Goal: Navigation & Orientation: Find specific page/section

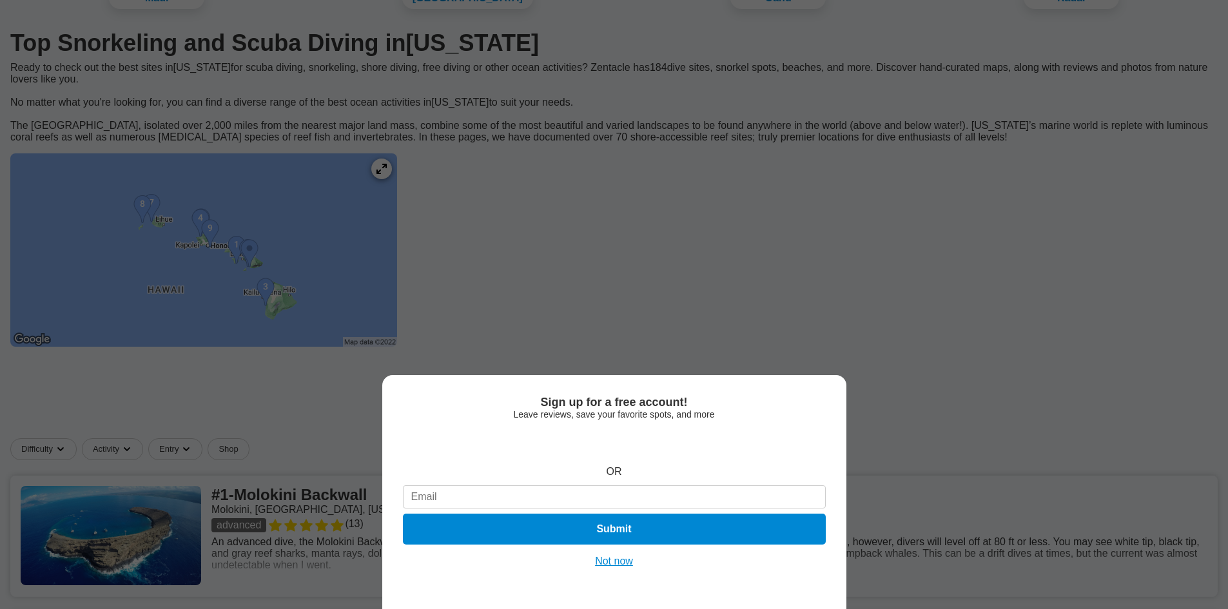
scroll to position [129, 0]
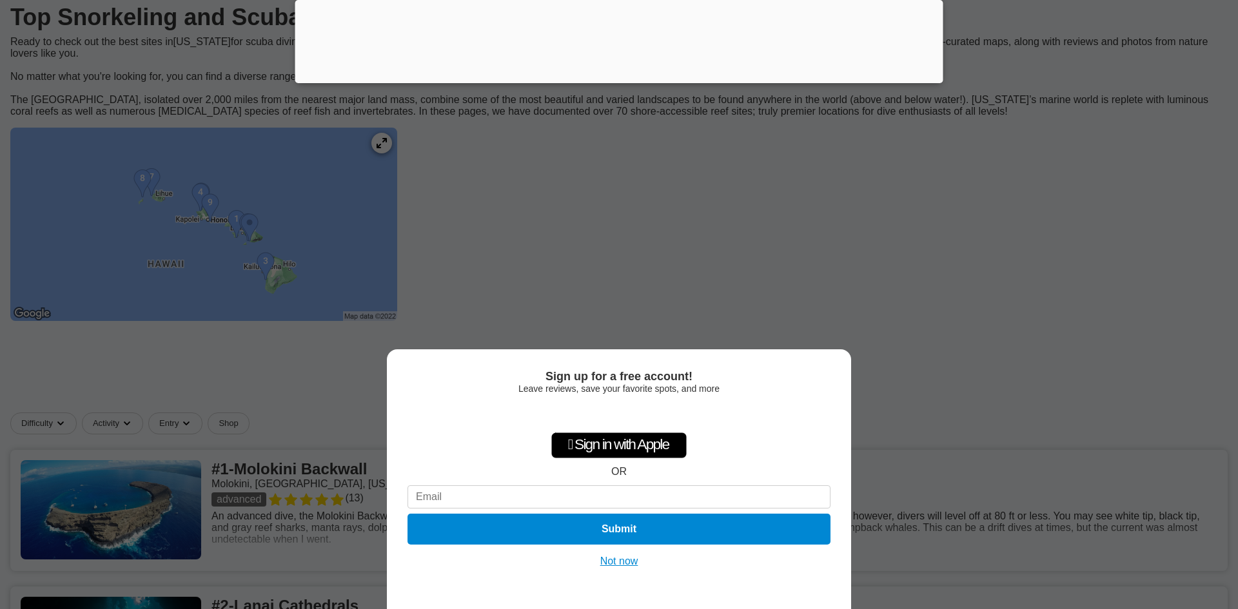
click at [625, 558] on button "Not now" at bounding box center [619, 561] width 46 height 13
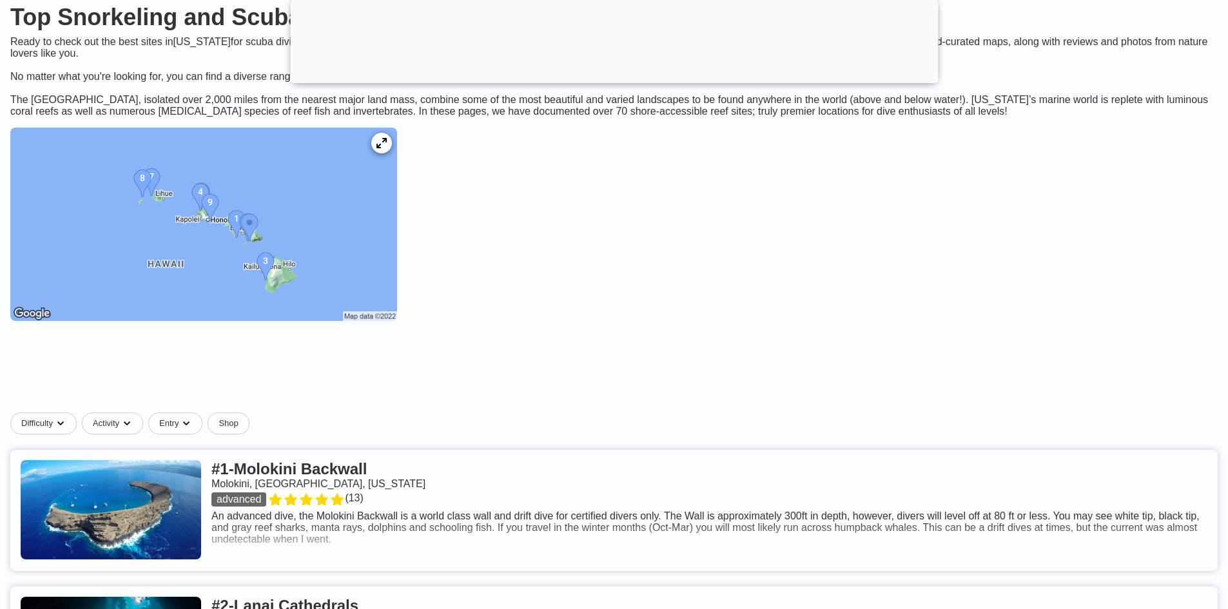
click at [616, 80] on div at bounding box center [614, 80] width 648 height 0
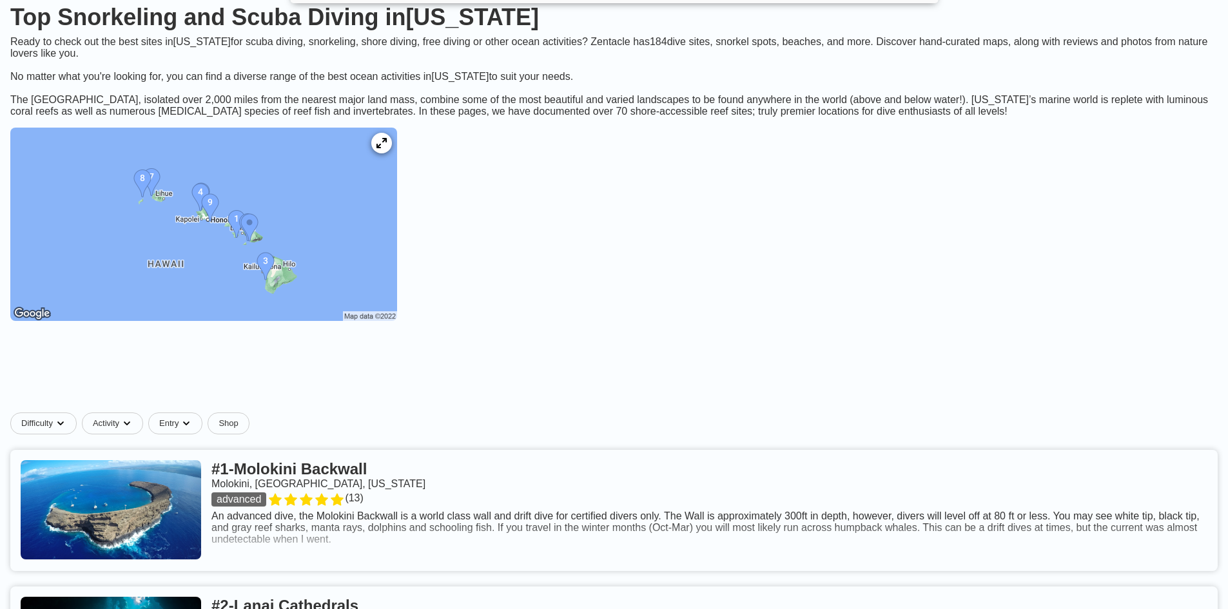
click at [311, 240] on img at bounding box center [203, 224] width 387 height 193
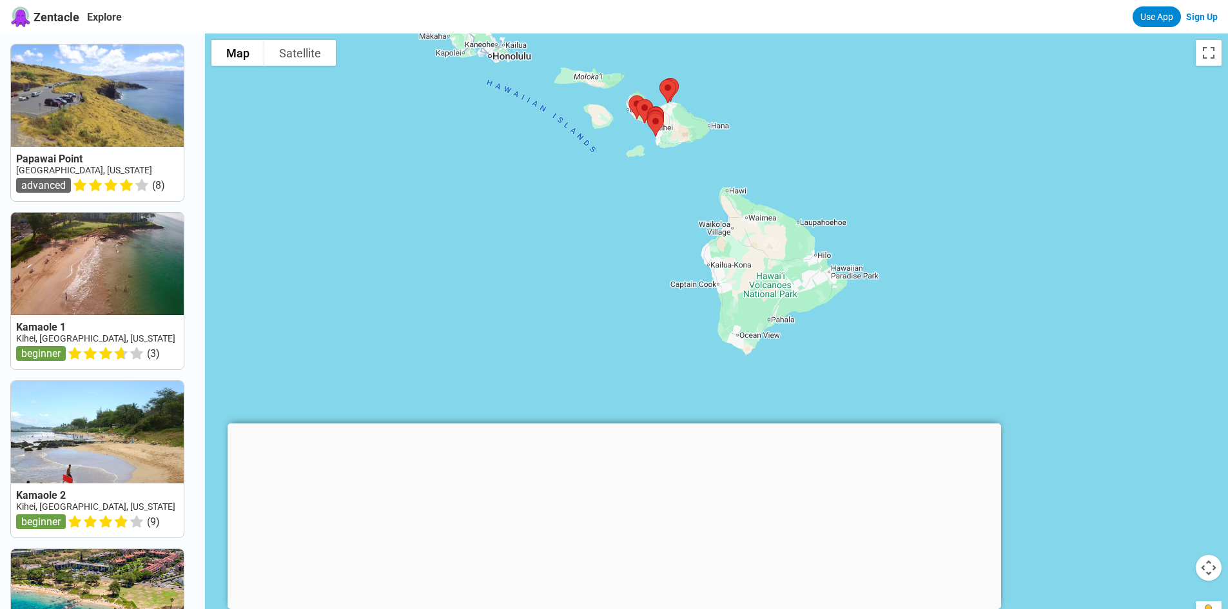
drag, startPoint x: 785, startPoint y: 344, endPoint x: 734, endPoint y: 117, distance: 232.6
click at [711, 121] on div at bounding box center [716, 338] width 1023 height 609
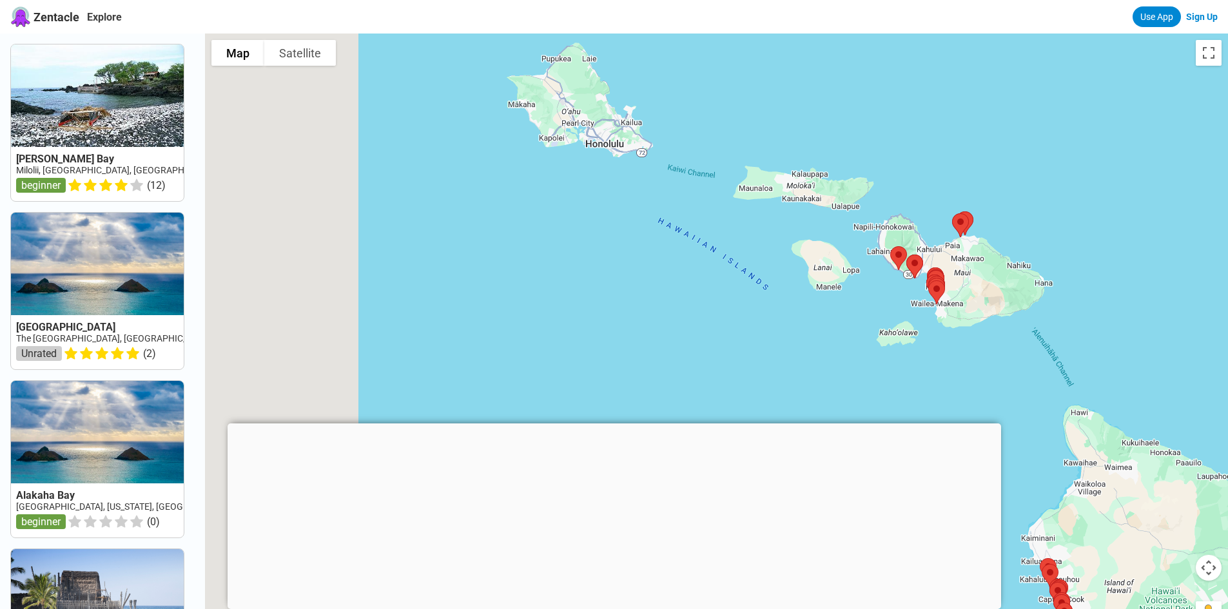
drag, startPoint x: 656, startPoint y: 123, endPoint x: 1118, endPoint y: 469, distance: 577.0
click at [1118, 469] on div at bounding box center [716, 338] width 1023 height 609
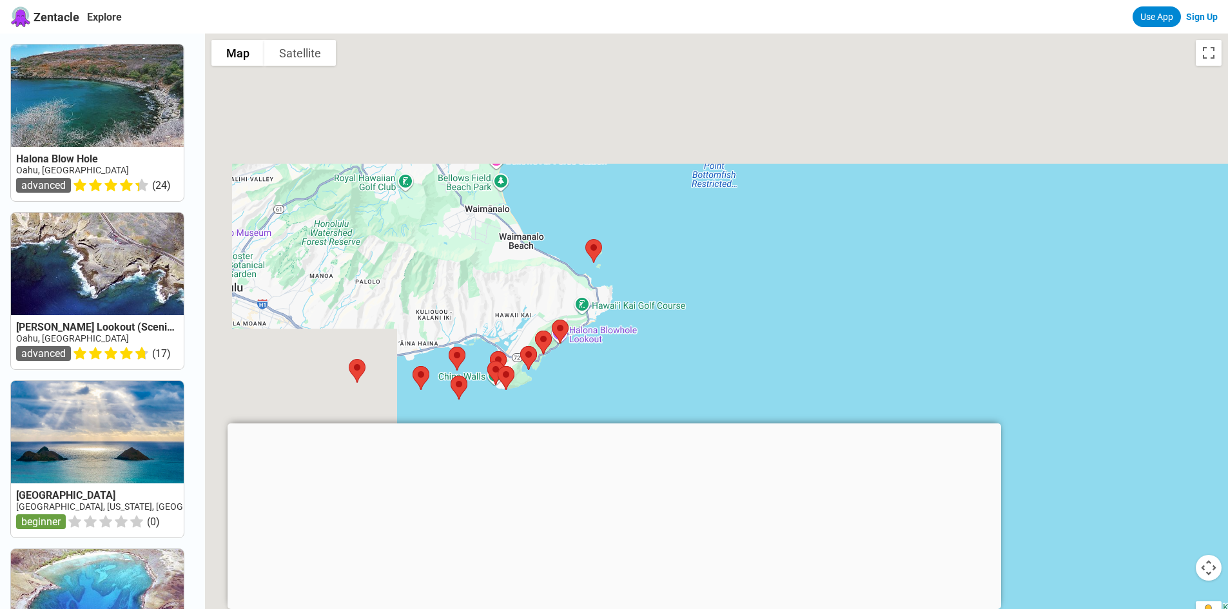
drag, startPoint x: 725, startPoint y: 91, endPoint x: 1034, endPoint y: 361, distance: 409.9
click at [1034, 361] on div at bounding box center [716, 338] width 1023 height 609
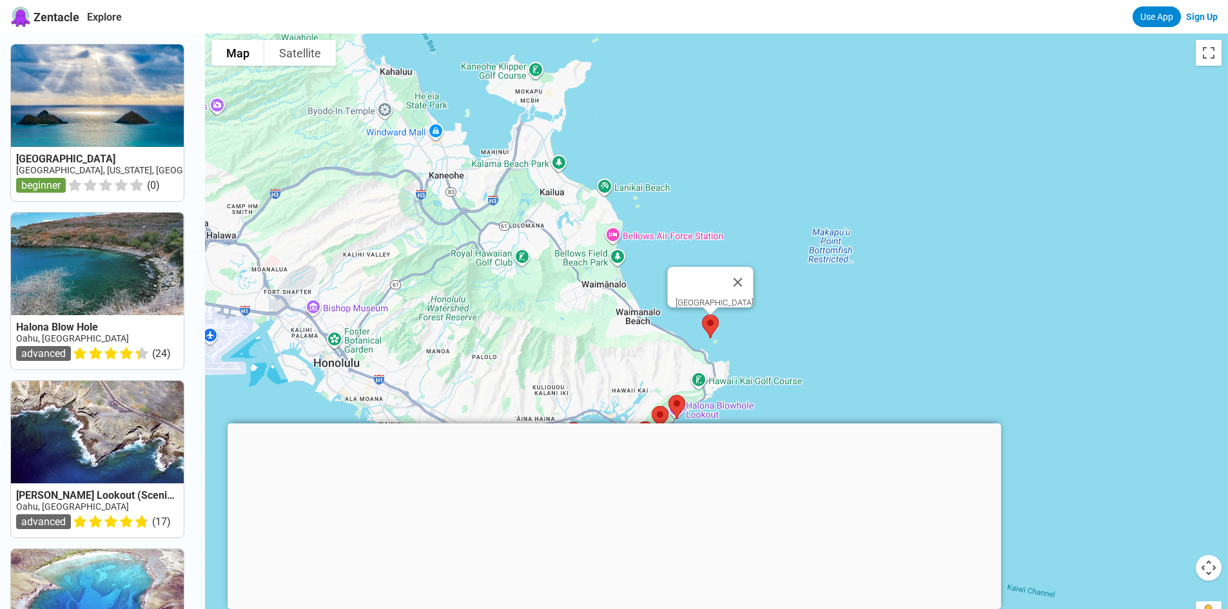
click at [710, 332] on img at bounding box center [710, 327] width 27 height 34
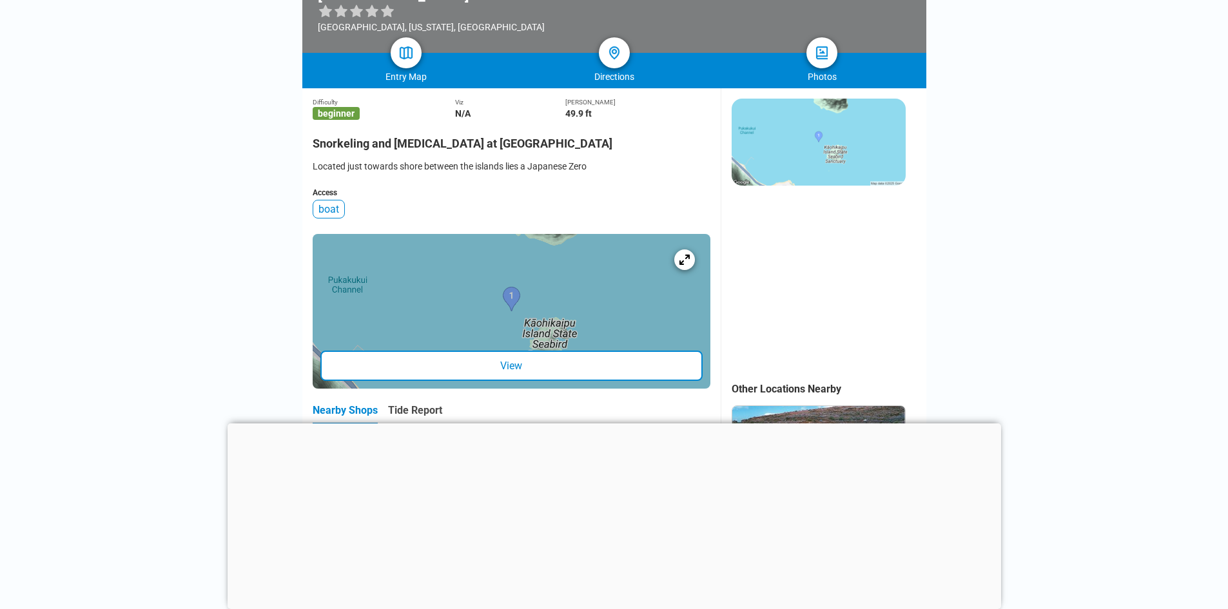
scroll to position [258, 0]
